Goal: Transaction & Acquisition: Purchase product/service

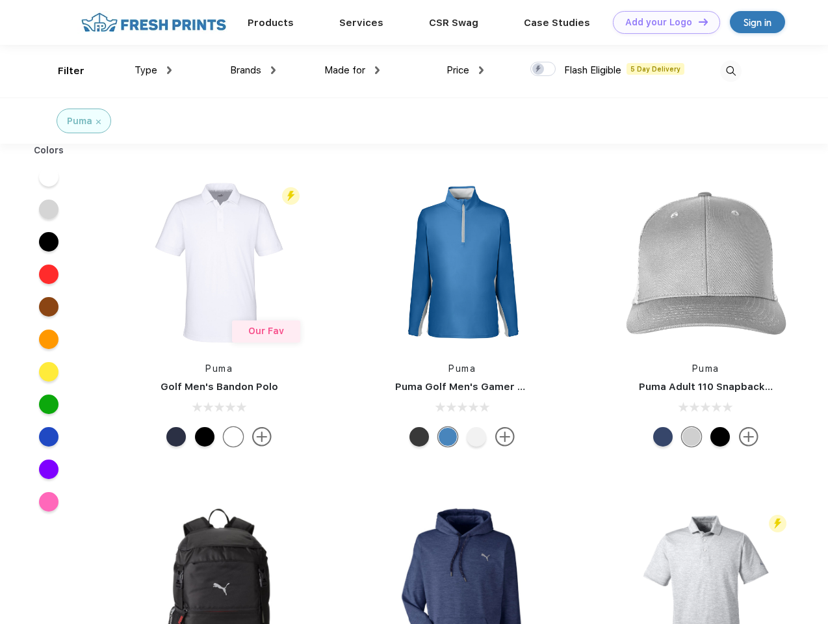
scroll to position [1, 0]
click at [662, 22] on link "Add your Logo Design Tool" at bounding box center [666, 22] width 107 height 23
click at [0, 0] on div "Design Tool" at bounding box center [0, 0] width 0 height 0
click at [698, 21] on link "Add your Logo Design Tool" at bounding box center [666, 22] width 107 height 23
click at [62, 71] on div "Filter" at bounding box center [71, 71] width 27 height 15
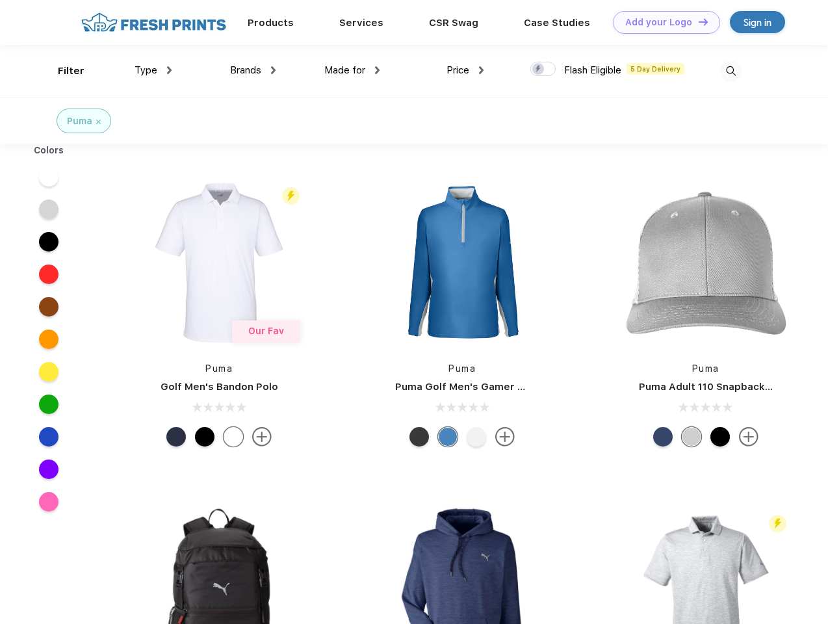
click at [153, 70] on span "Type" at bounding box center [146, 70] width 23 height 12
click at [253, 70] on span "Brands" at bounding box center [245, 70] width 31 height 12
click at [352, 70] on span "Made for" at bounding box center [344, 70] width 41 height 12
click at [466, 70] on span "Price" at bounding box center [458, 70] width 23 height 12
click at [544, 70] on div at bounding box center [543, 69] width 25 height 14
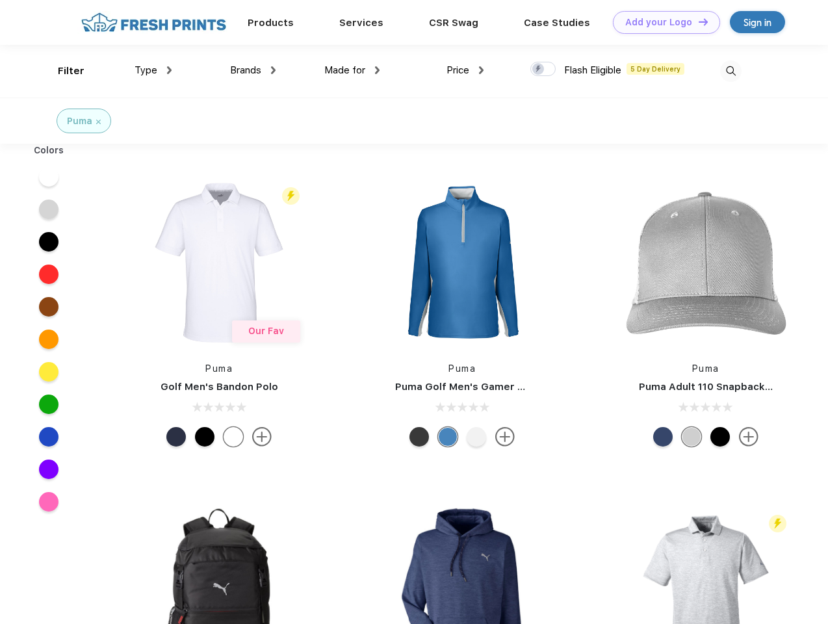
click at [539, 70] on input "checkbox" at bounding box center [535, 65] width 8 height 8
click at [731, 71] on img at bounding box center [730, 70] width 21 height 21
